Goal: Information Seeking & Learning: Understand process/instructions

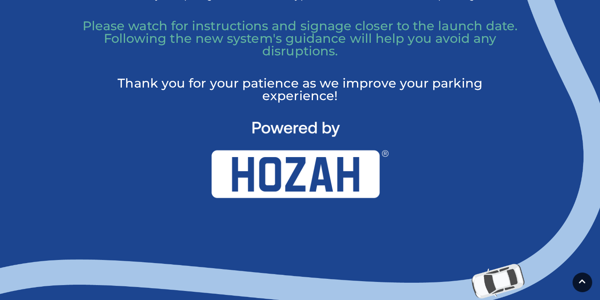
scroll to position [629, 0]
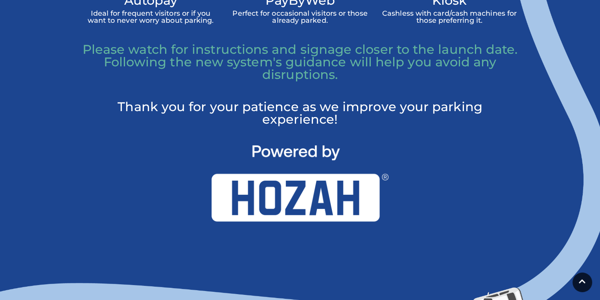
click at [152, 6] on h4 "Autopay" at bounding box center [151, -1] width 138 height 11
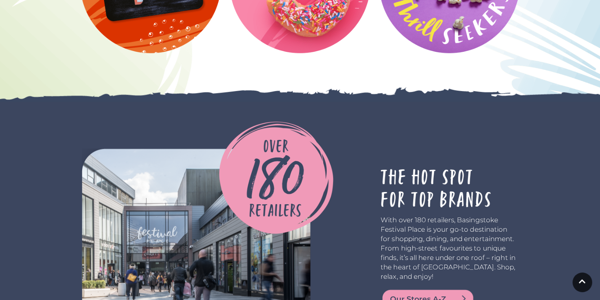
scroll to position [1205, 0]
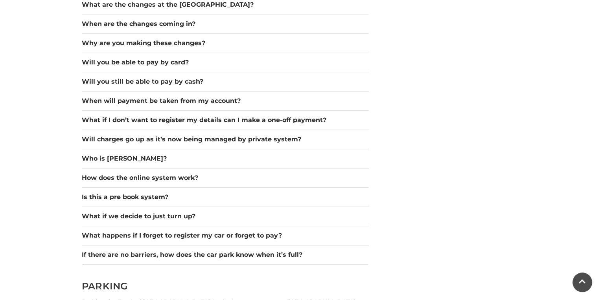
scroll to position [734, 0]
click at [129, 125] on button "What if I don’t want to register my details can I make a one-off payment?" at bounding box center [225, 120] width 287 height 9
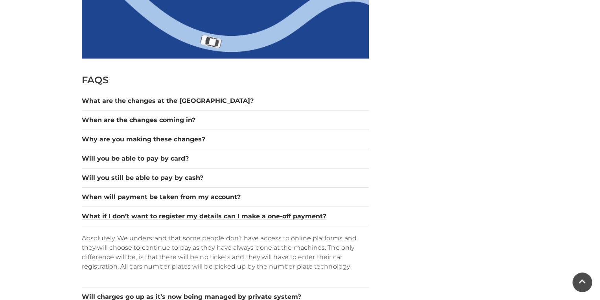
scroll to position [629, 0]
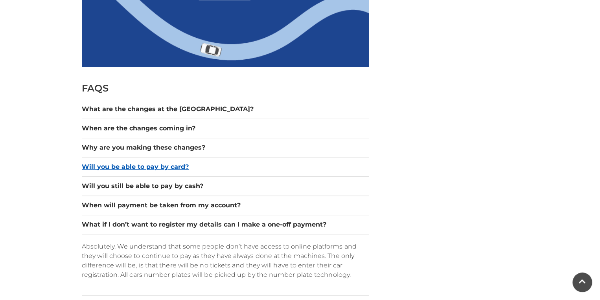
click at [132, 172] on button "Will you be able to pay by card?" at bounding box center [225, 166] width 287 height 9
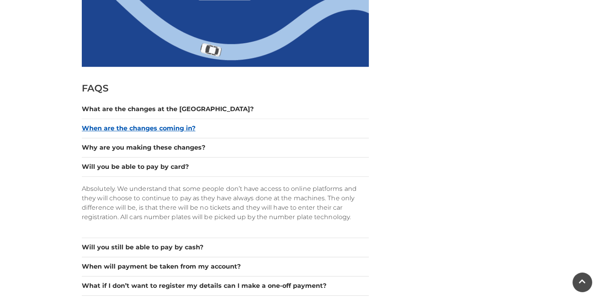
click at [144, 133] on button "When are the changes coming in?" at bounding box center [225, 128] width 287 height 9
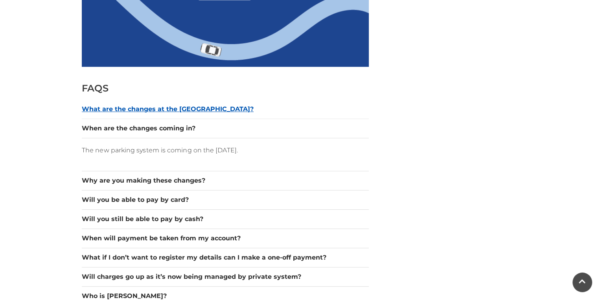
click at [152, 110] on button "What are the changes at the [GEOGRAPHIC_DATA]?" at bounding box center [225, 109] width 287 height 9
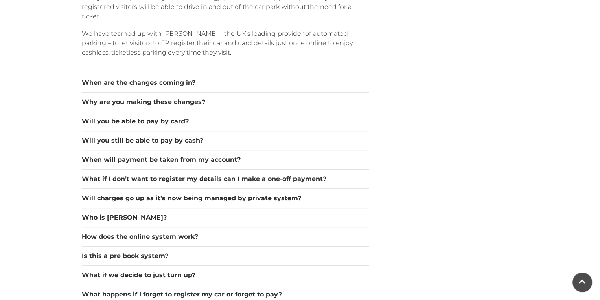
scroll to position [839, 0]
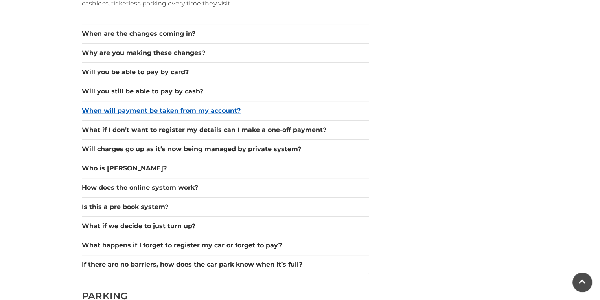
click at [110, 116] on button "When will payment be taken from my account?" at bounding box center [225, 110] width 287 height 9
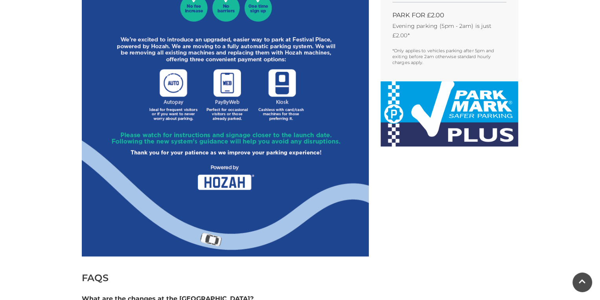
scroll to position [262, 0]
